Goal: Task Accomplishment & Management: Manage account settings

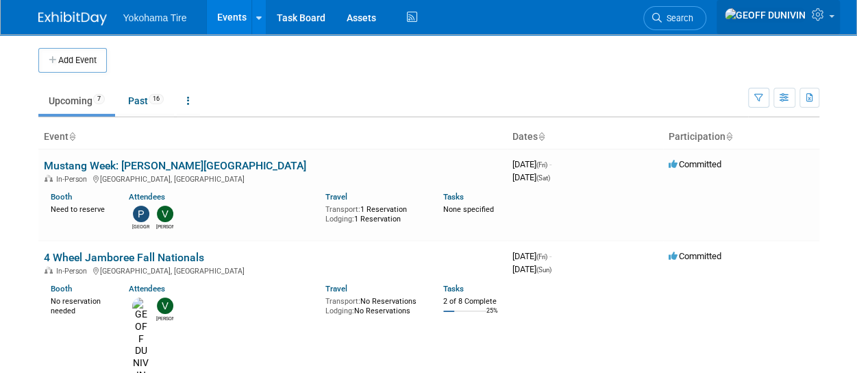
click at [820, 13] on icon at bounding box center [820, 14] width 16 height 12
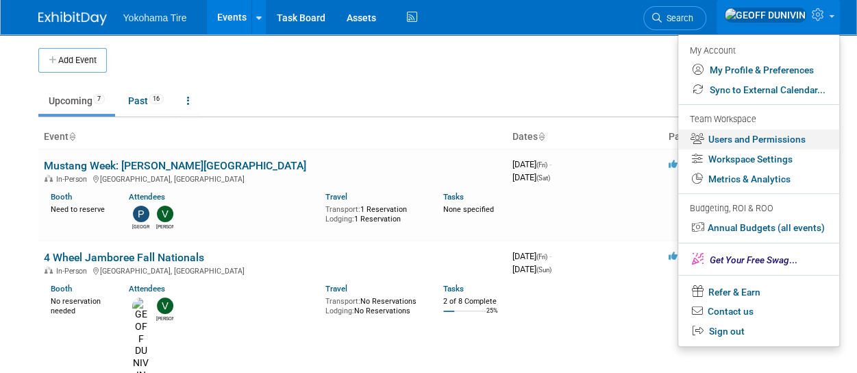
click at [779, 142] on link "Users and Permissions" at bounding box center [758, 139] width 161 height 20
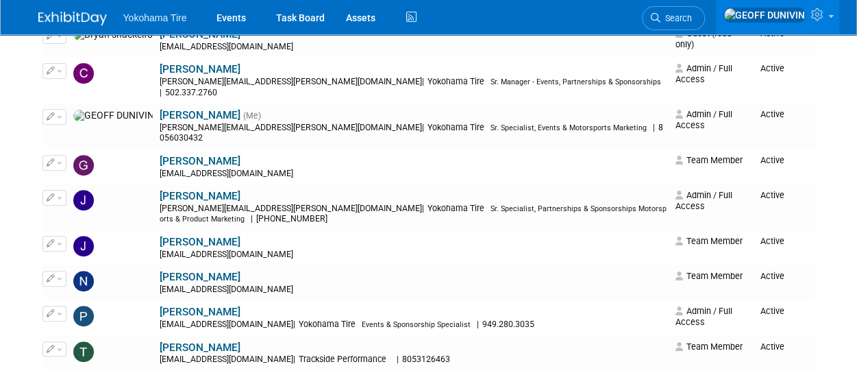
scroll to position [255, 0]
click at [57, 270] on button "button" at bounding box center [54, 277] width 24 height 15
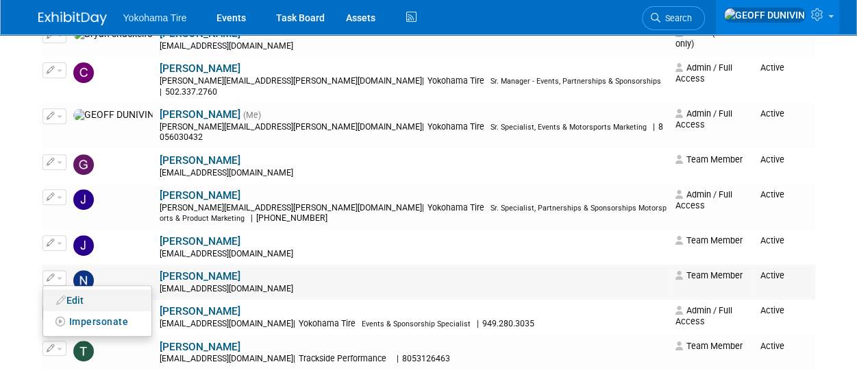
click at [62, 295] on icon at bounding box center [61, 300] width 10 height 10
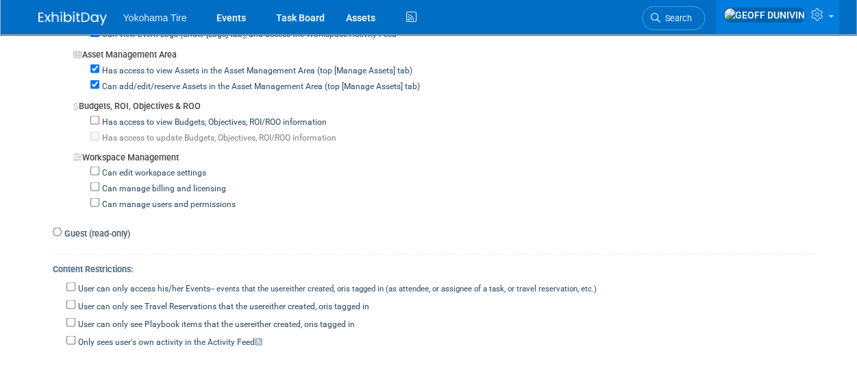
scroll to position [1451, 0]
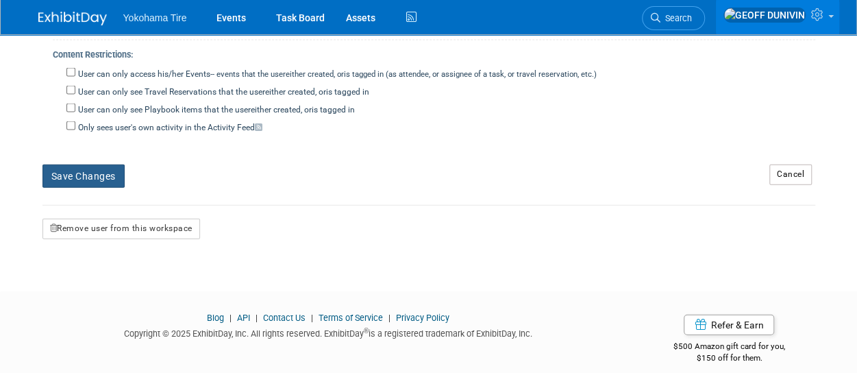
click at [91, 164] on button "Save Changes" at bounding box center [83, 175] width 82 height 23
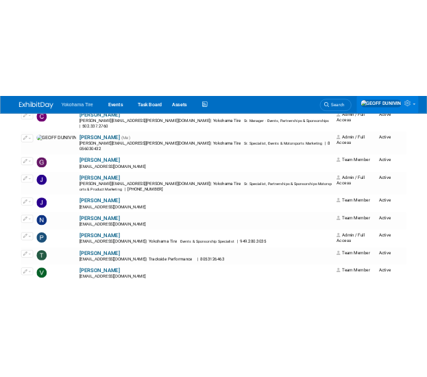
scroll to position [287, 0]
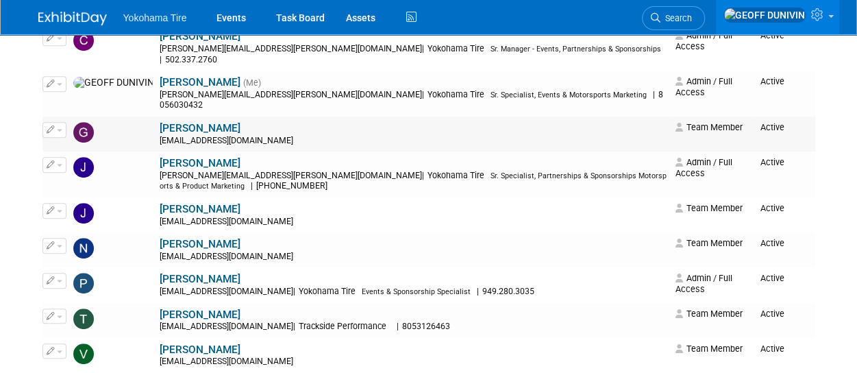
click at [53, 125] on icon "button" at bounding box center [51, 129] width 8 height 8
click at [63, 142] on link "Edit" at bounding box center [97, 151] width 108 height 19
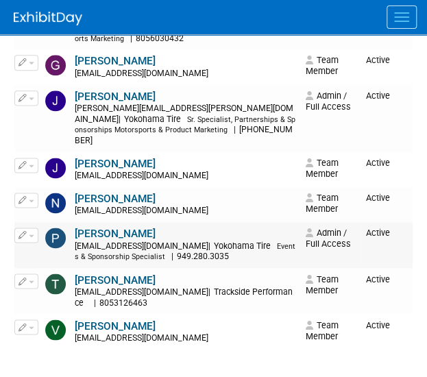
scroll to position [377, 0]
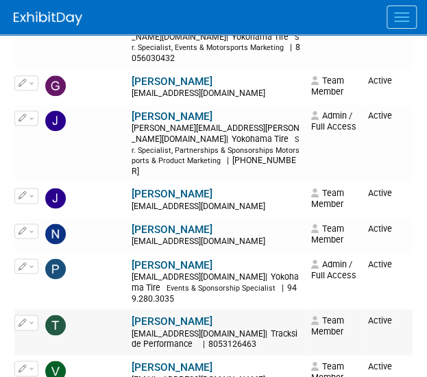
click at [27, 314] on button "button" at bounding box center [26, 321] width 24 height 15
click at [55, 335] on link "Edit" at bounding box center [69, 344] width 108 height 19
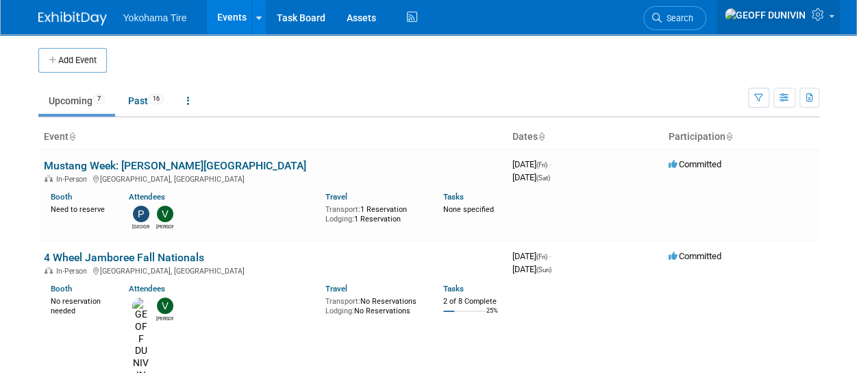
click at [818, 26] on link at bounding box center [777, 17] width 123 height 34
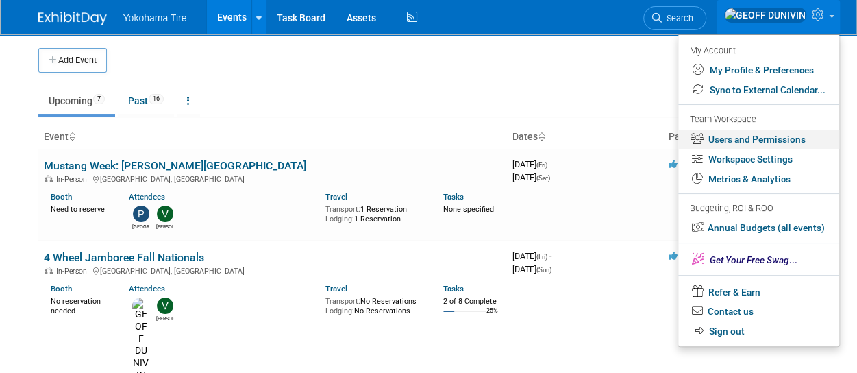
click at [769, 135] on link "Users and Permissions" at bounding box center [758, 139] width 161 height 20
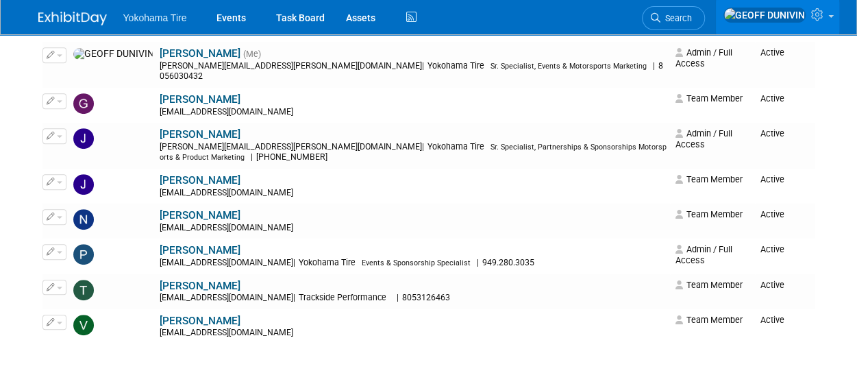
scroll to position [319, 0]
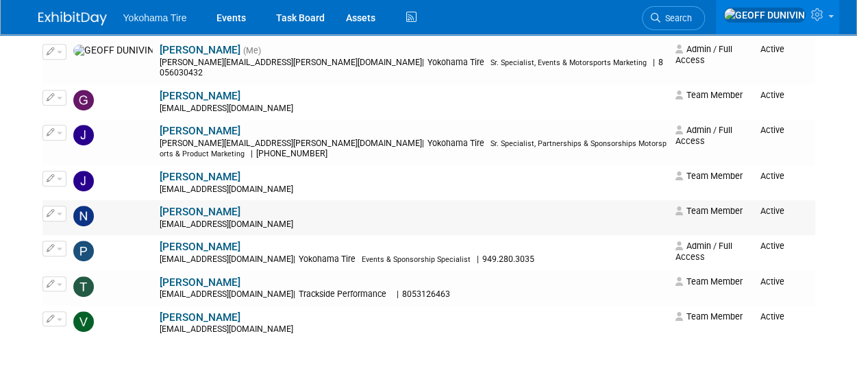
click at [56, 205] on button "button" at bounding box center [54, 212] width 24 height 15
click at [62, 221] on ul "Edit Impersonate" at bounding box center [97, 246] width 110 height 51
click at [57, 205] on button "button" at bounding box center [54, 212] width 24 height 15
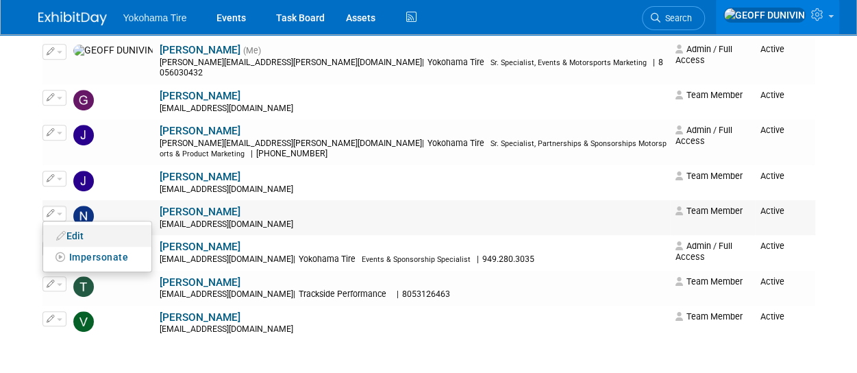
click at [76, 226] on link "Edit" at bounding box center [97, 235] width 108 height 19
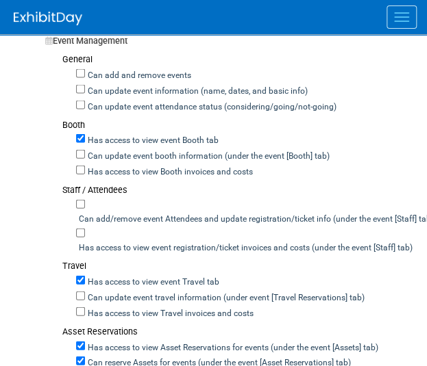
scroll to position [651, 0]
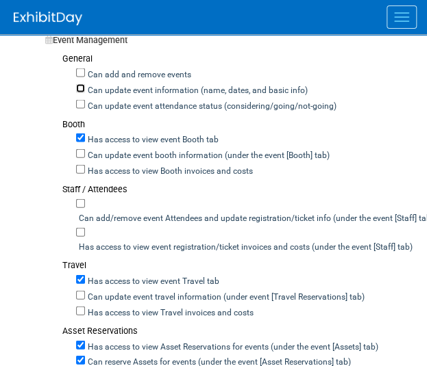
click at [82, 86] on input "Can update event information (name, dates, and basic info)" at bounding box center [80, 88] width 9 height 9
checkbox input "false"
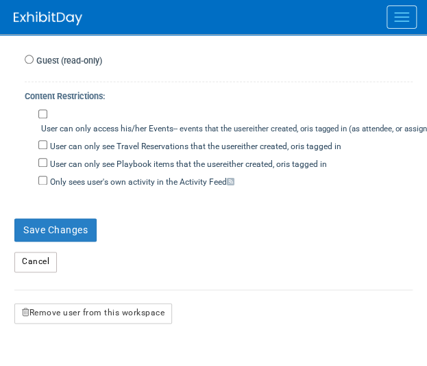
scroll to position [1579, 0]
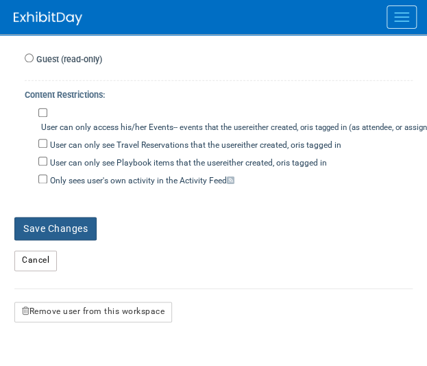
click at [46, 217] on button "Save Changes" at bounding box center [55, 228] width 82 height 23
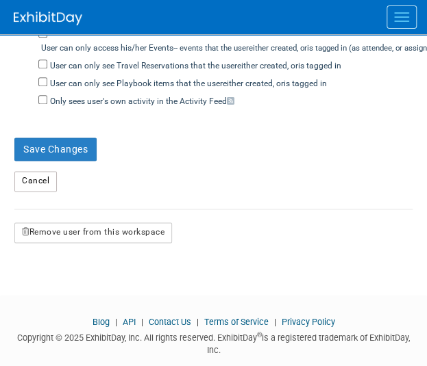
scroll to position [1659, 0]
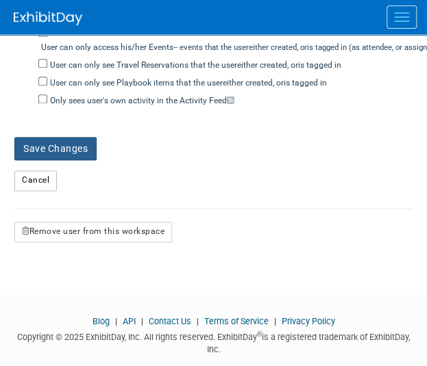
click at [49, 137] on button "Save Changes" at bounding box center [55, 148] width 82 height 23
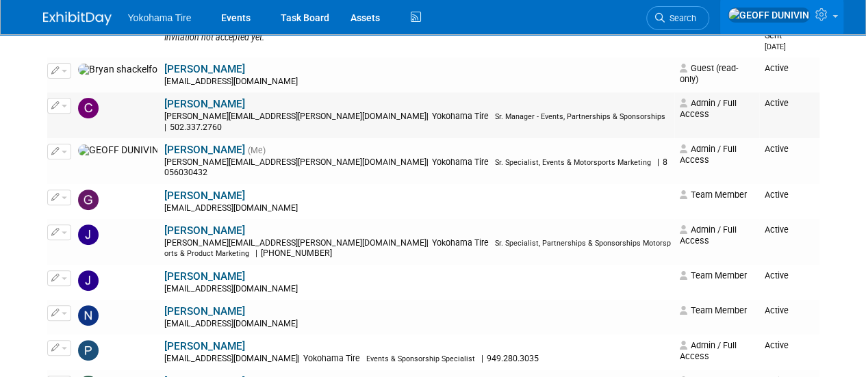
scroll to position [260, 0]
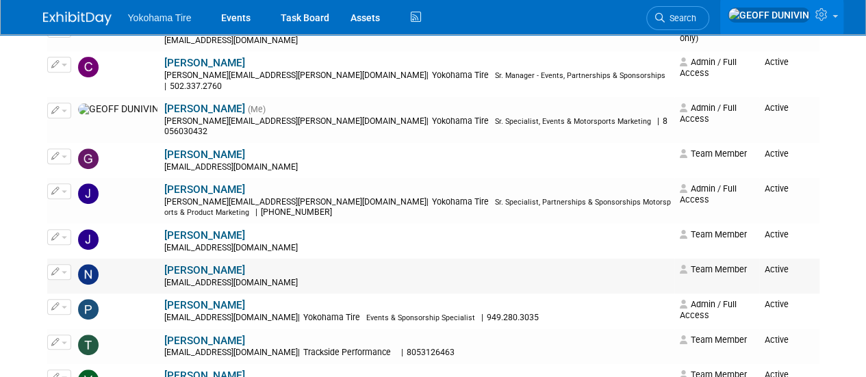
click at [239, 278] on div "[EMAIL_ADDRESS][DOMAIN_NAME]" at bounding box center [417, 283] width 507 height 11
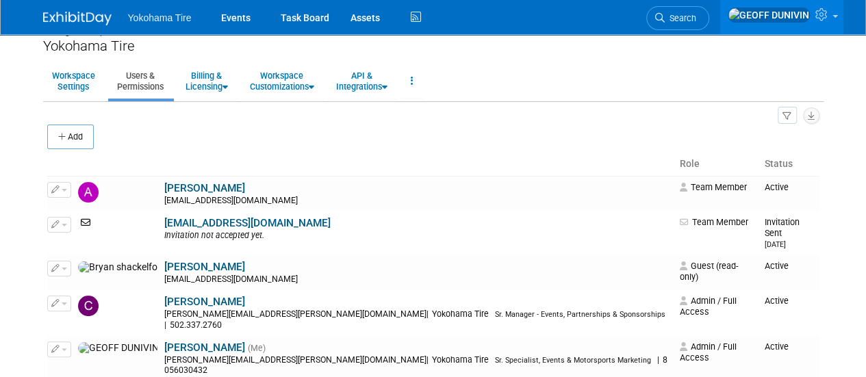
scroll to position [0, 0]
